Goal: Task Accomplishment & Management: Complete application form

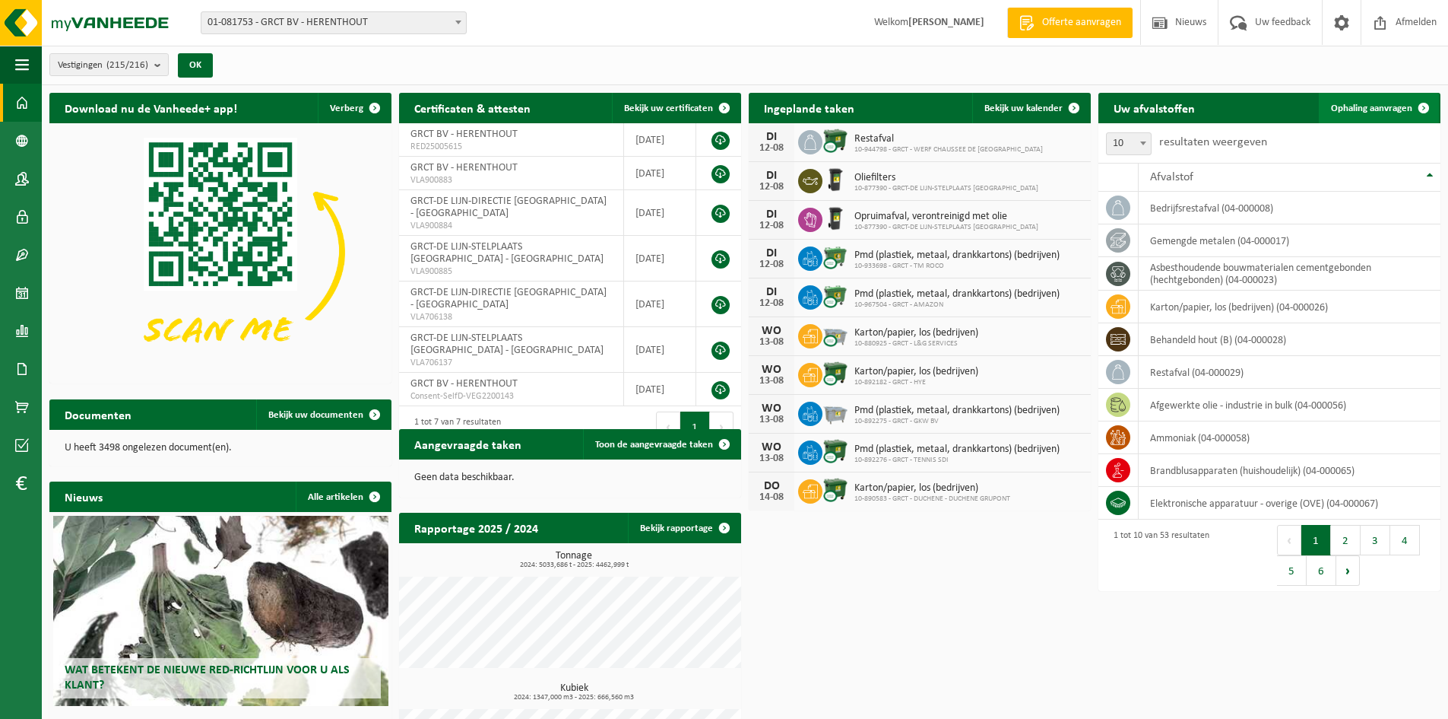
click at [1382, 107] on span "Ophaling aanvragen" at bounding box center [1371, 108] width 81 height 10
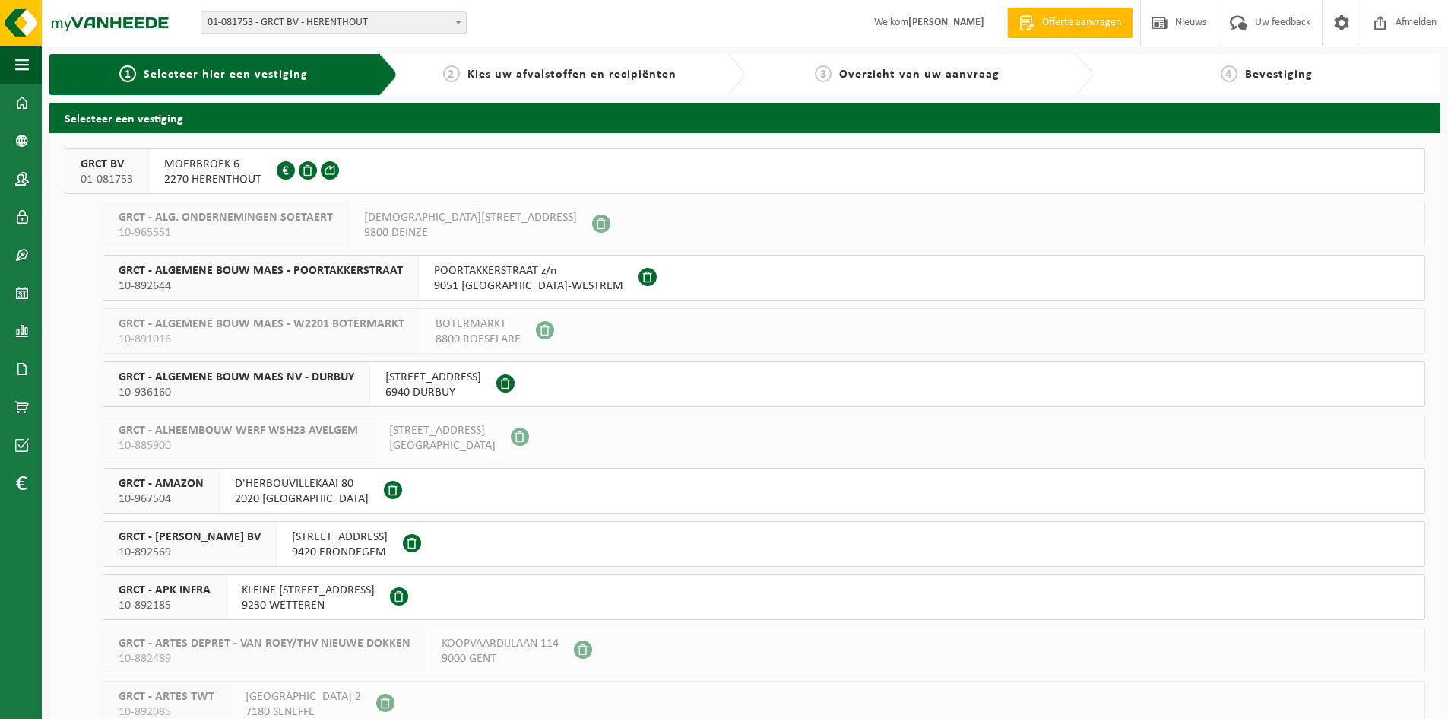
click at [210, 163] on span "MOERBROEK 6" at bounding box center [212, 164] width 97 height 15
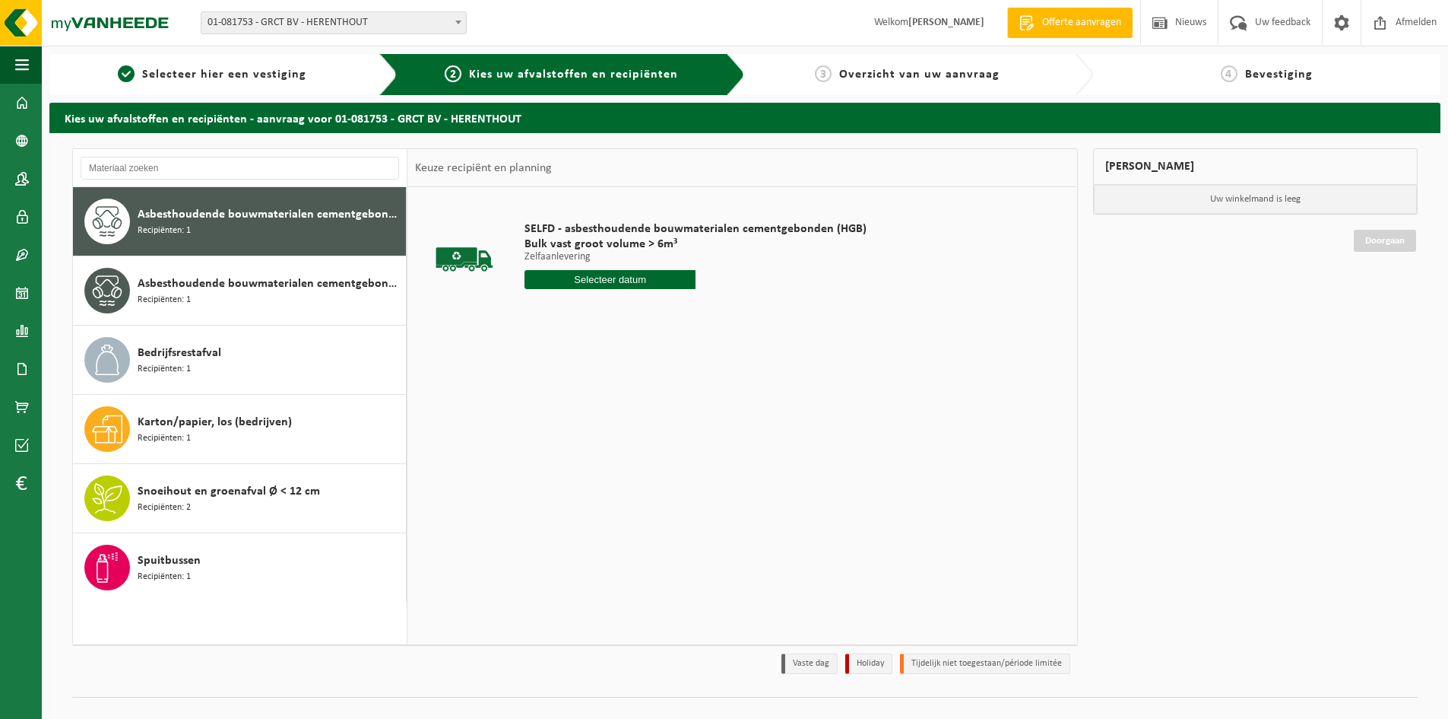
click at [592, 283] on input "text" at bounding box center [610, 279] width 171 height 19
click at [592, 418] on div "13" at bounding box center [592, 414] width 27 height 24
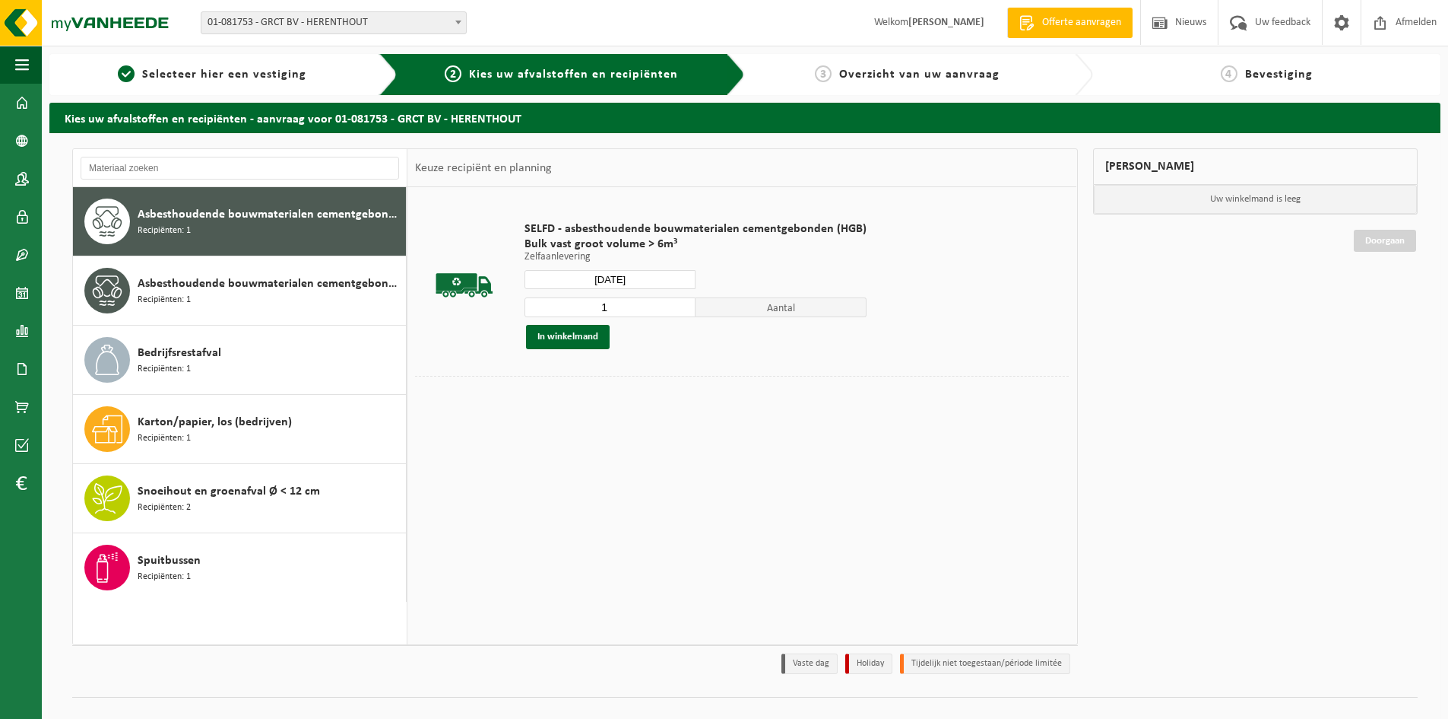
type input "Van 2025-08-13"
drag, startPoint x: 604, startPoint y: 307, endPoint x: 563, endPoint y: 309, distance: 41.1
click at [570, 307] on input "1" at bounding box center [610, 307] width 171 height 20
type input "5"
click at [569, 340] on button "In winkelmand" at bounding box center [568, 337] width 84 height 24
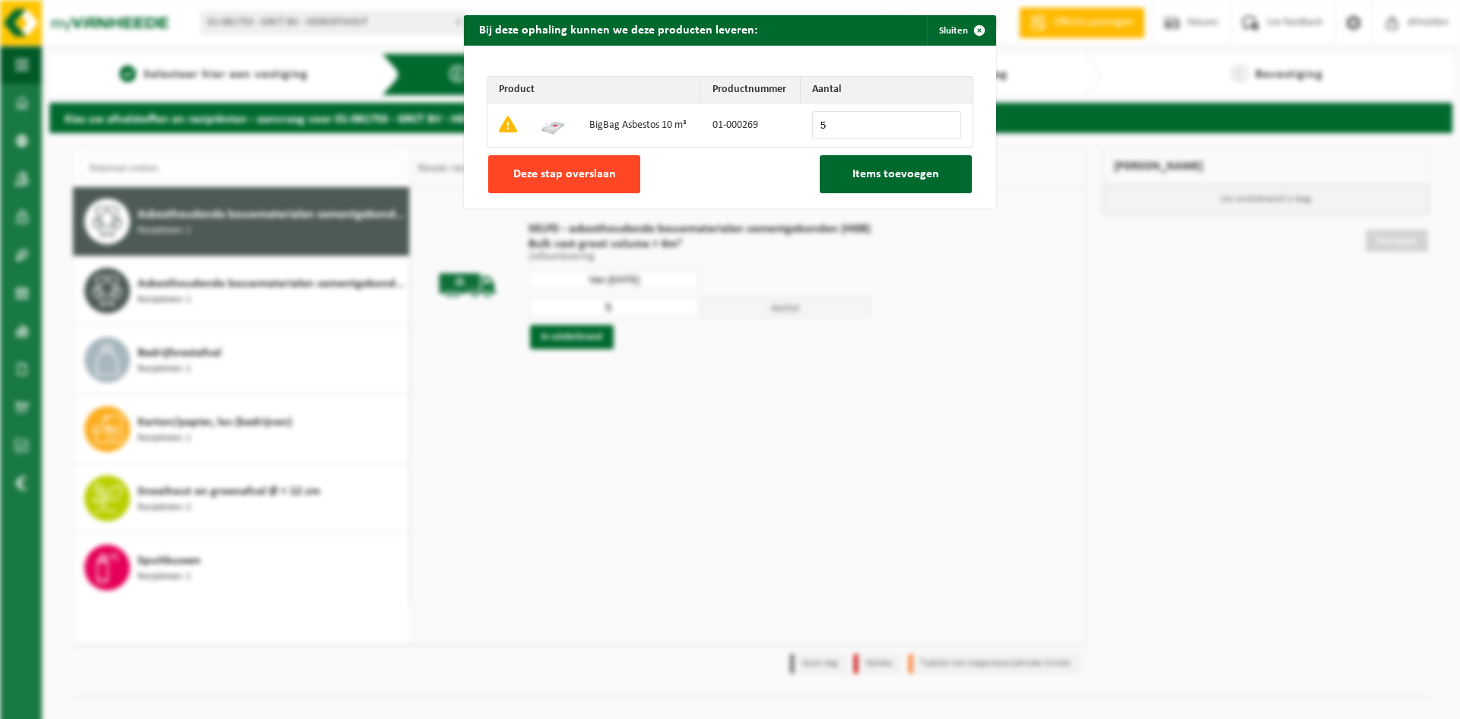
click at [564, 179] on span "Deze stap overslaan" at bounding box center [564, 174] width 103 height 12
type input "0"
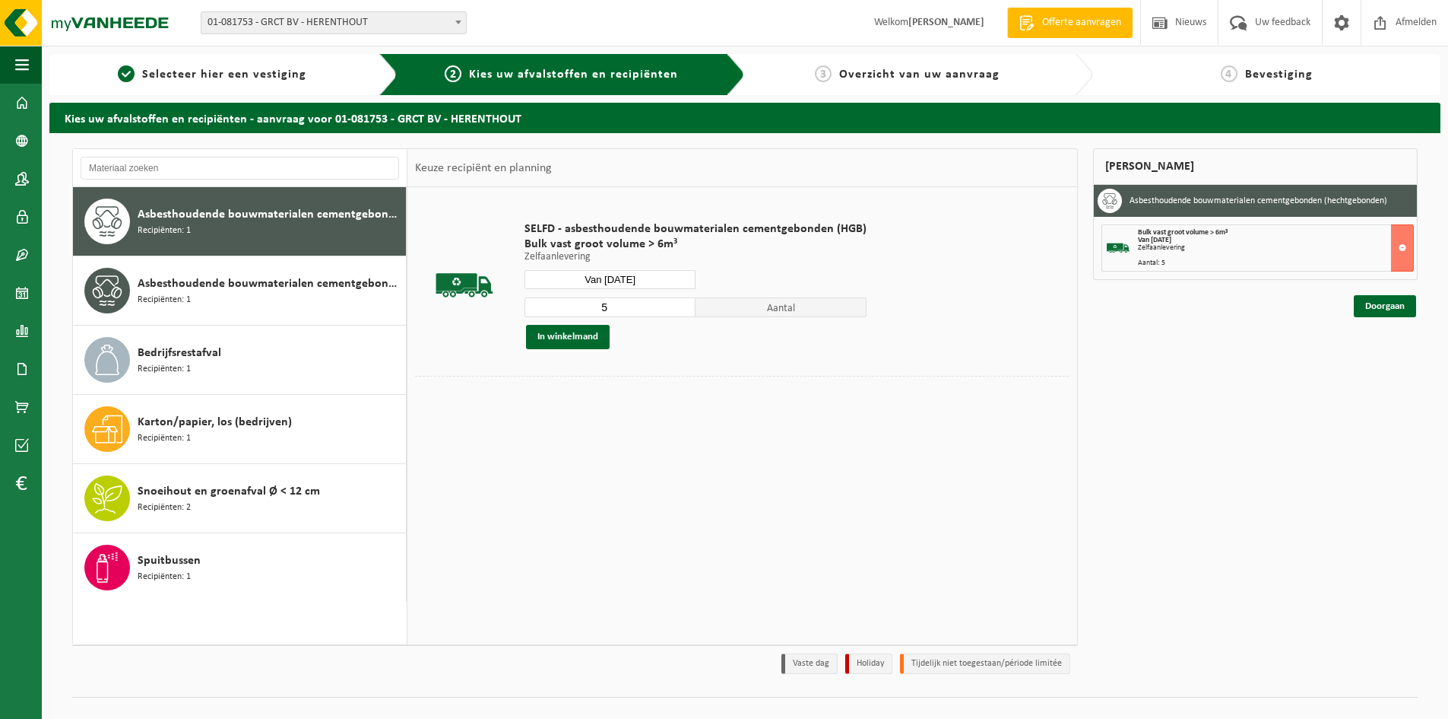
click at [665, 281] on input "Van 2025-08-13" at bounding box center [610, 279] width 171 height 19
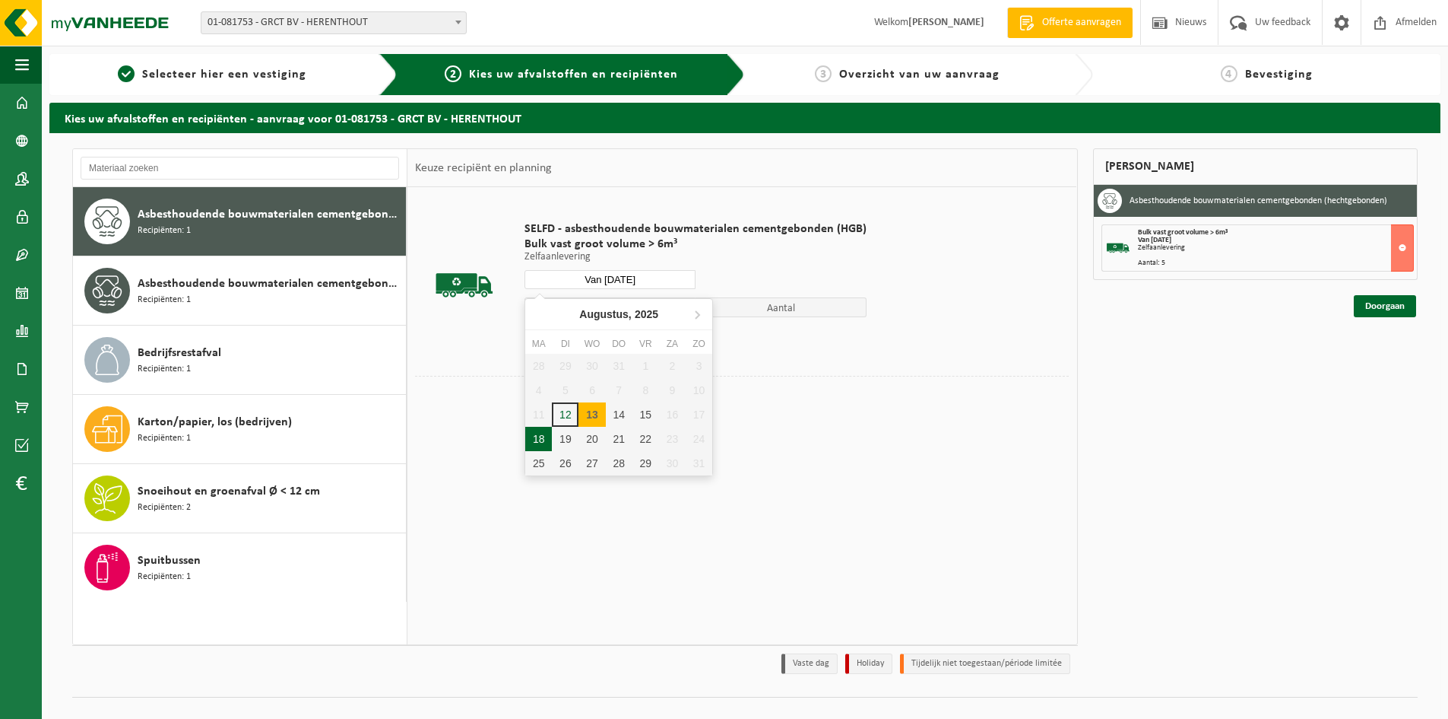
click at [547, 443] on div "18" at bounding box center [538, 439] width 27 height 24
type input "Van 2025-08-18"
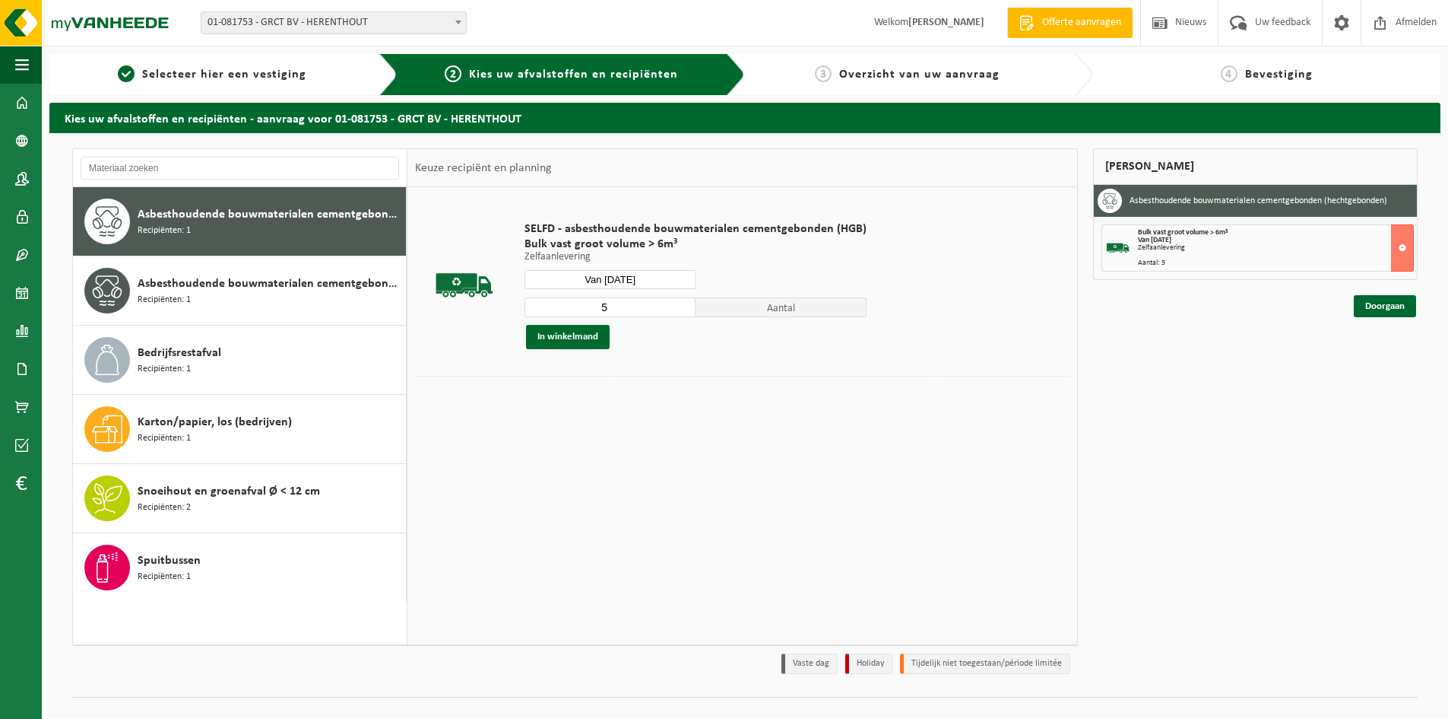
drag, startPoint x: 616, startPoint y: 316, endPoint x: 563, endPoint y: 304, distance: 53.7
click at [571, 305] on input "5" at bounding box center [610, 307] width 171 height 20
type input "10"
click at [566, 337] on button "In winkelmand" at bounding box center [568, 337] width 84 height 24
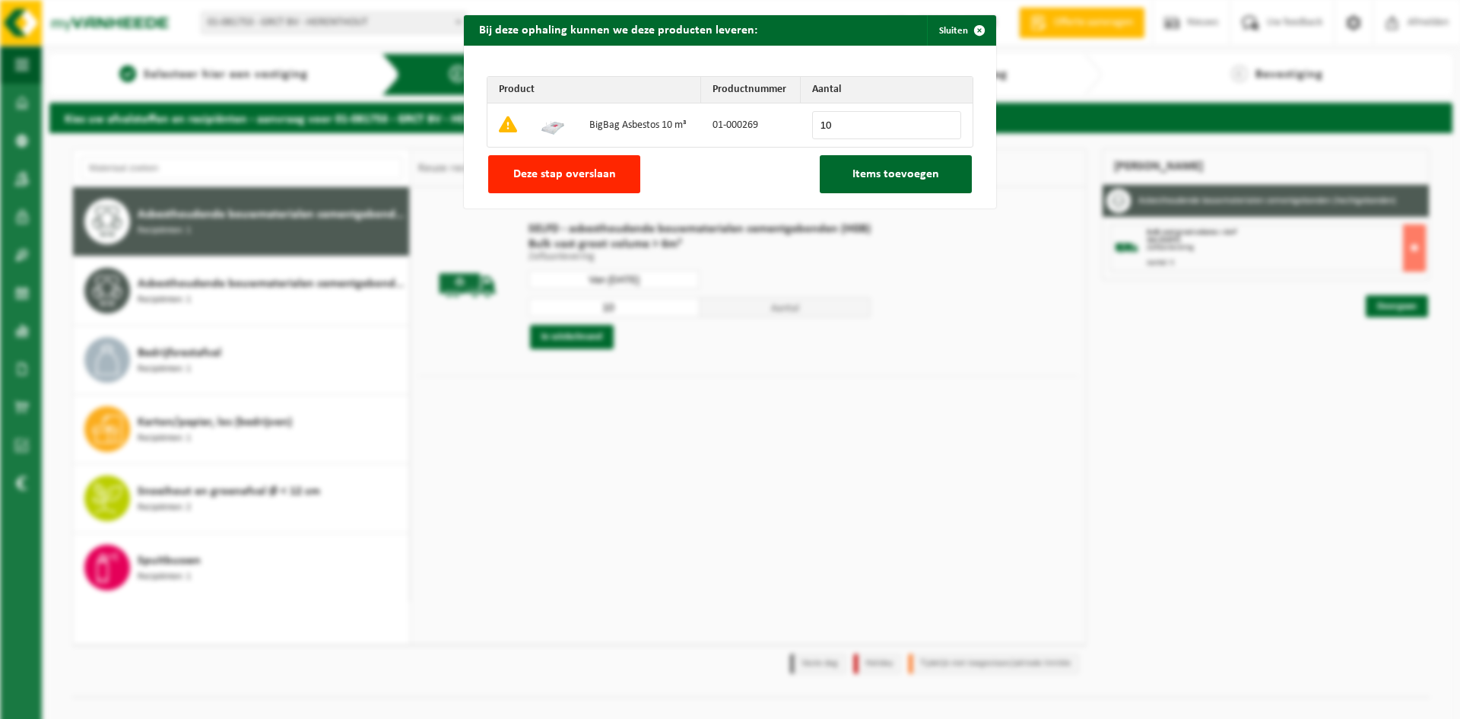
click at [580, 173] on span "Deze stap overslaan" at bounding box center [564, 174] width 103 height 12
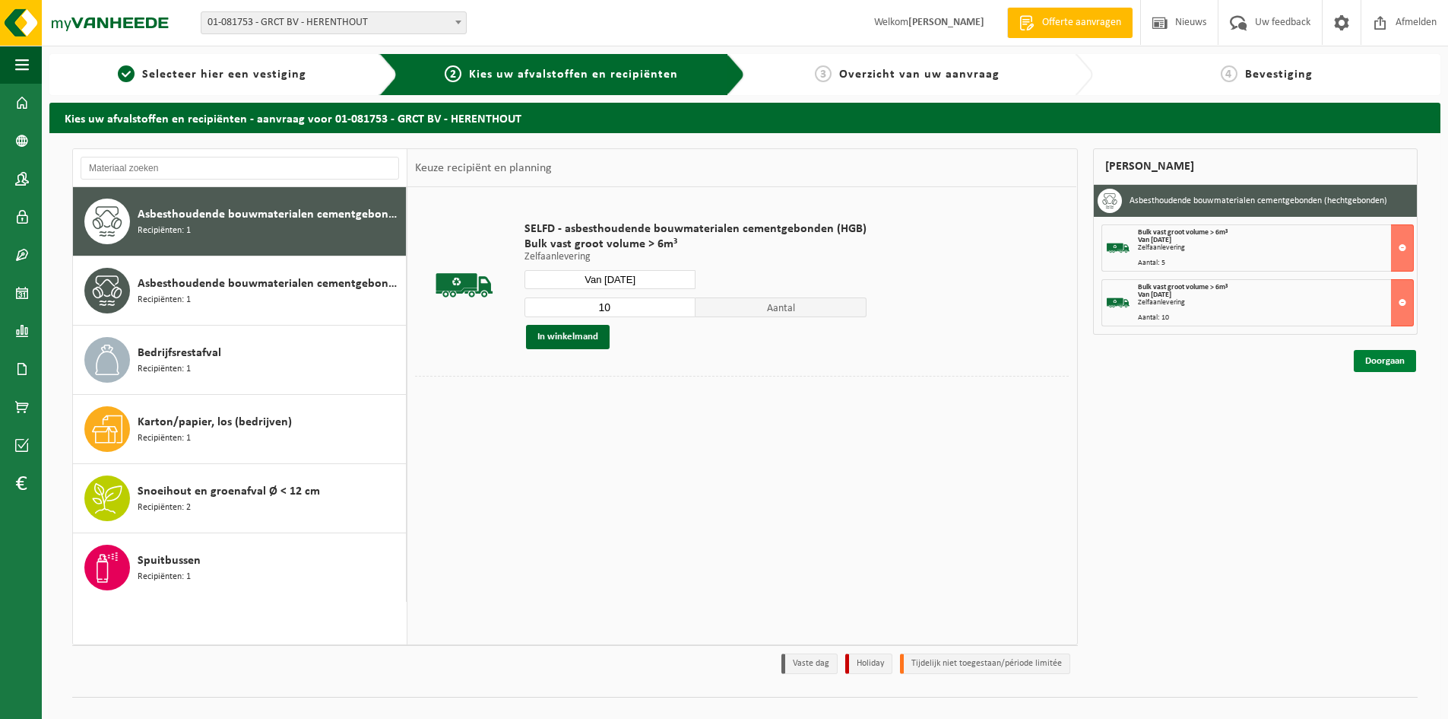
click at [1381, 363] on link "Doorgaan" at bounding box center [1385, 361] width 62 height 22
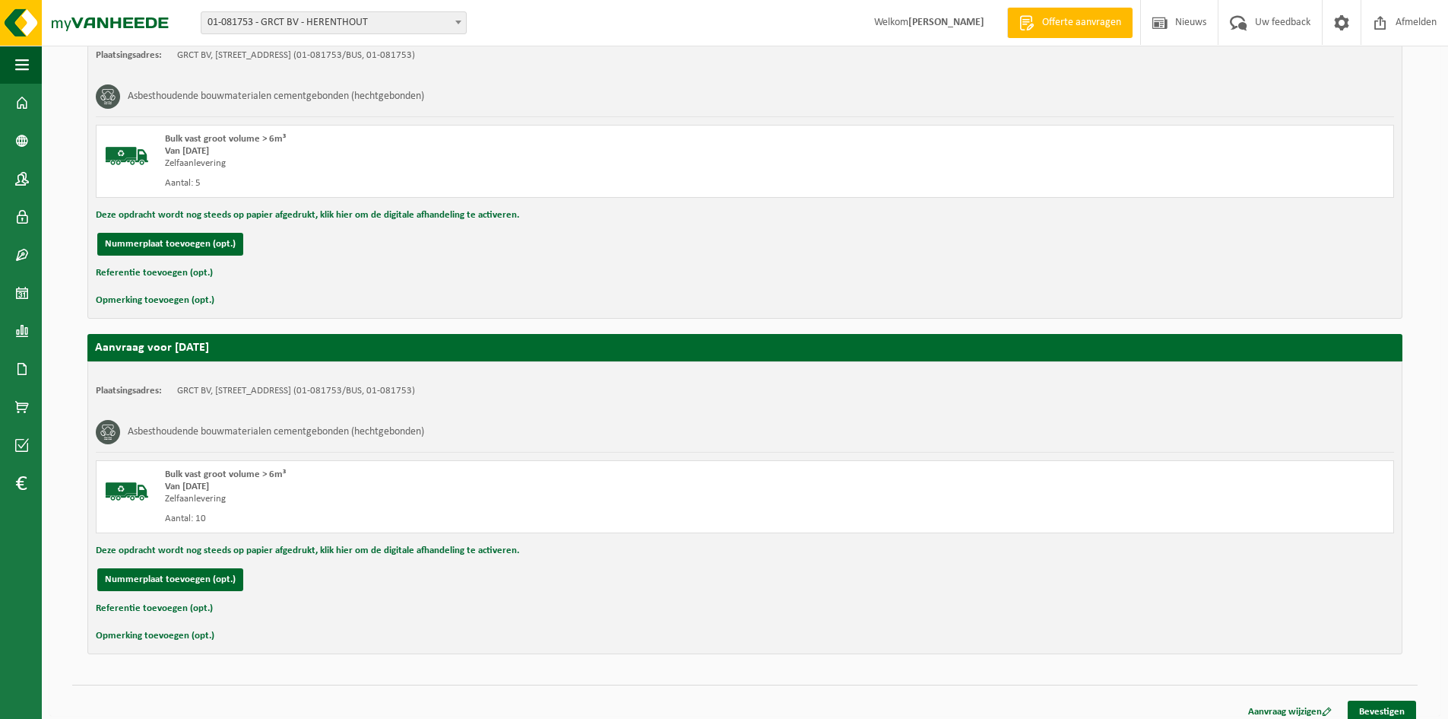
scroll to position [339, 0]
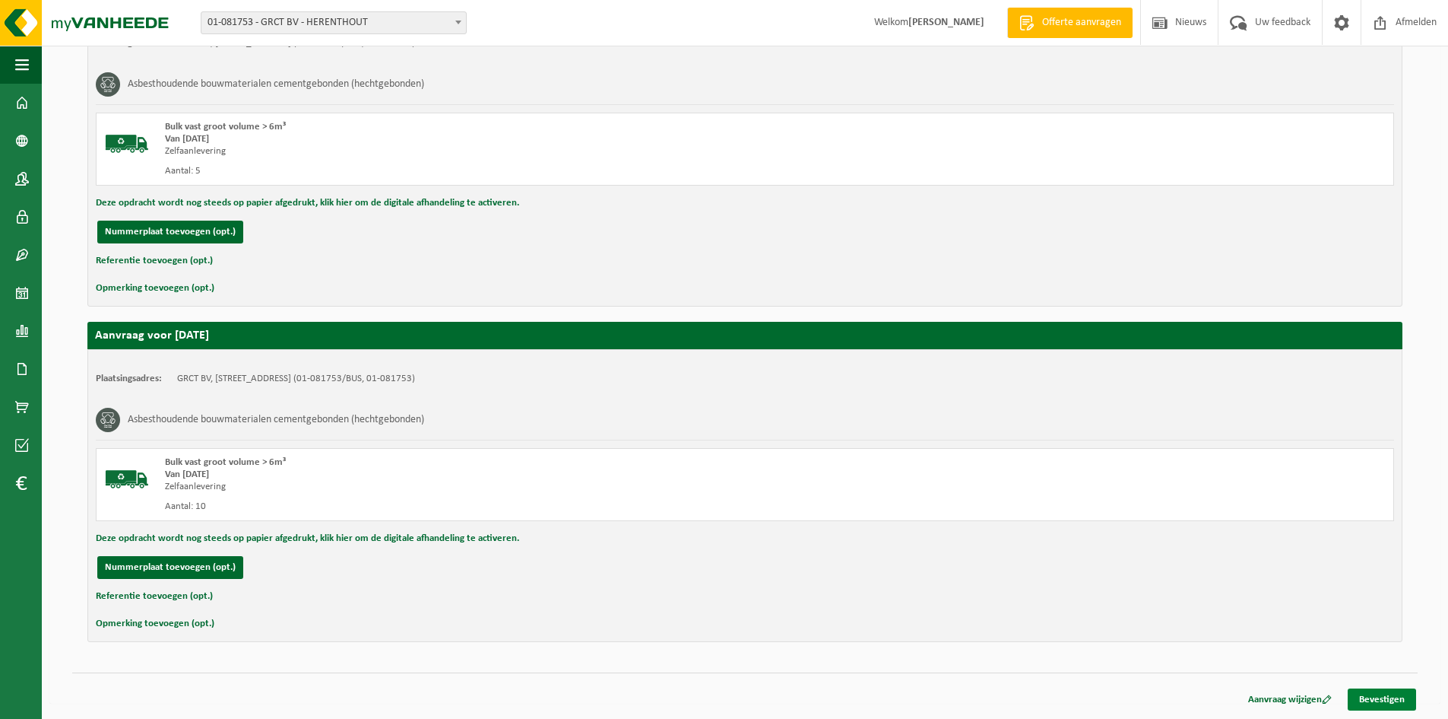
click at [1398, 704] on link "Bevestigen" at bounding box center [1382, 699] width 68 height 22
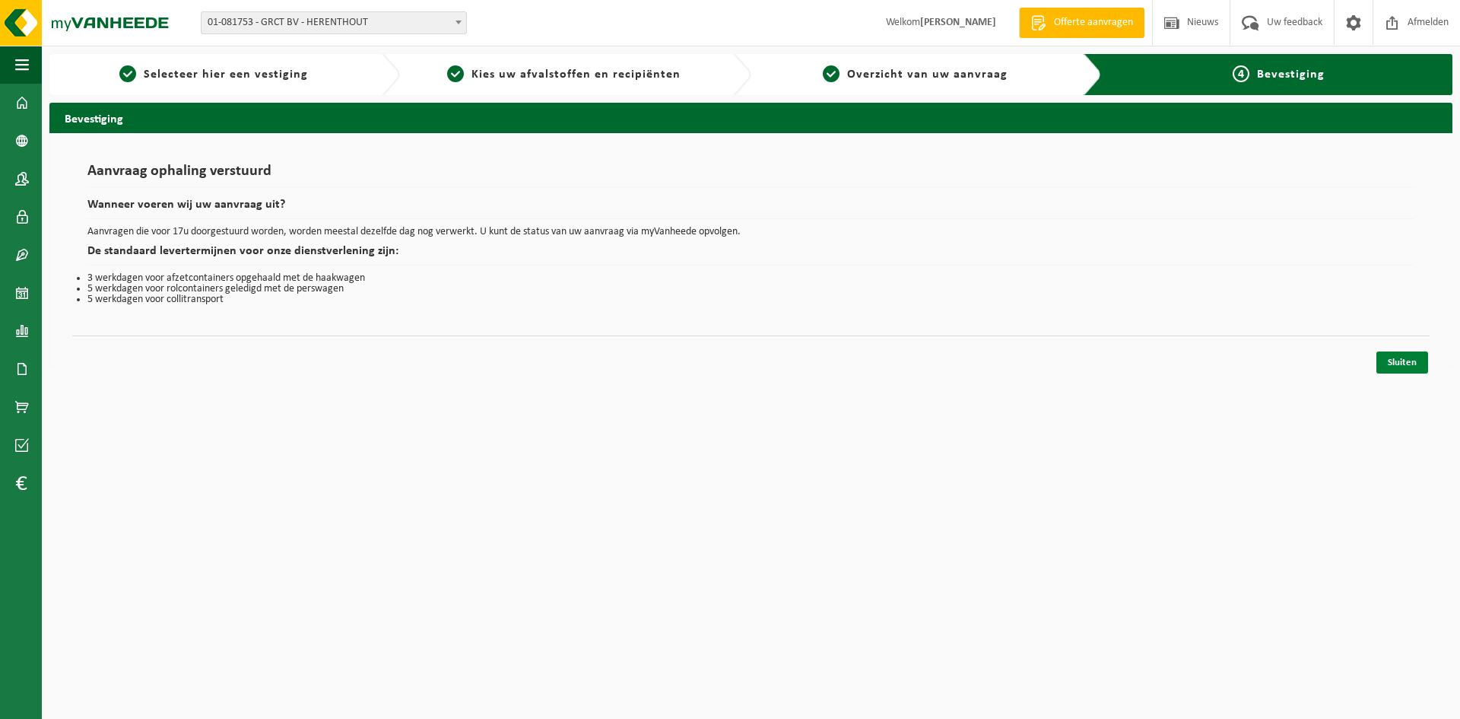
click at [1394, 369] on link "Sluiten" at bounding box center [1402, 362] width 52 height 22
